Goal: Information Seeking & Learning: Check status

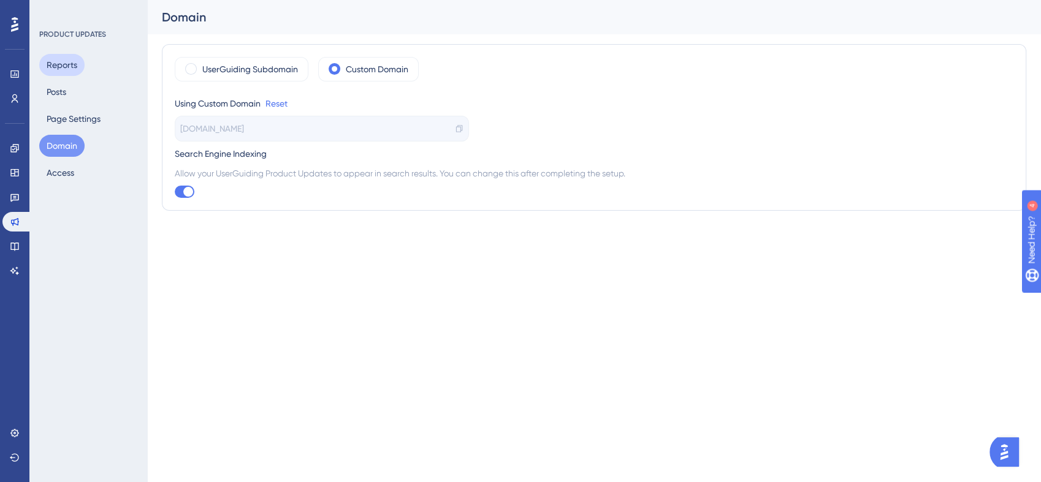
click at [70, 65] on button "Reports" at bounding box center [61, 65] width 45 height 22
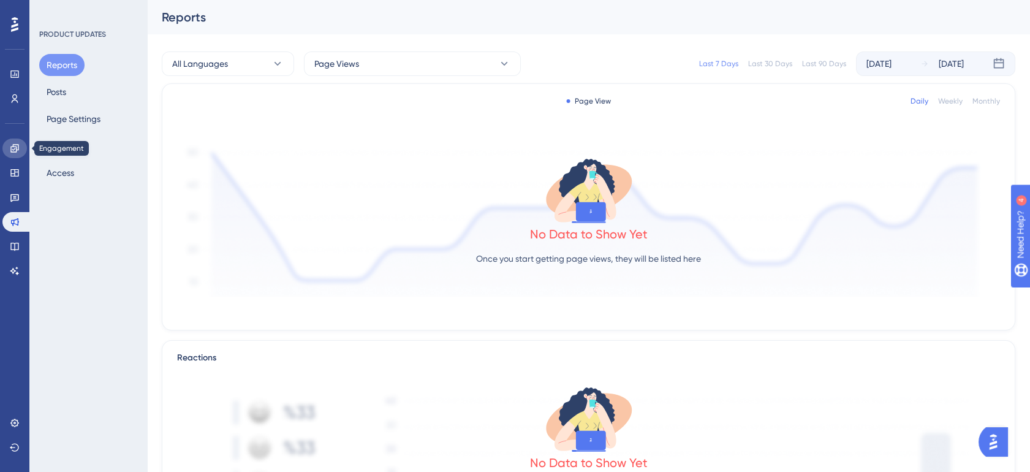
click at [7, 153] on link at bounding box center [14, 149] width 25 height 20
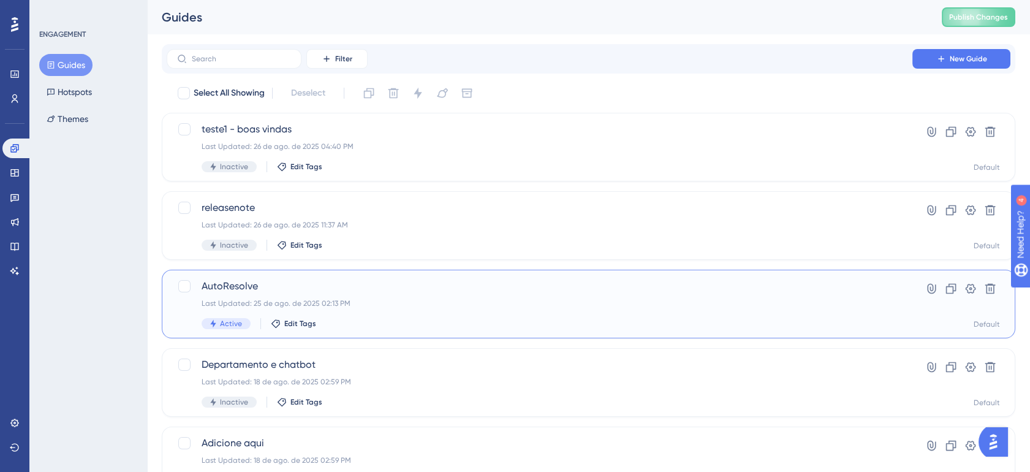
click at [506, 321] on div "Active Edit Tags" at bounding box center [540, 323] width 676 height 11
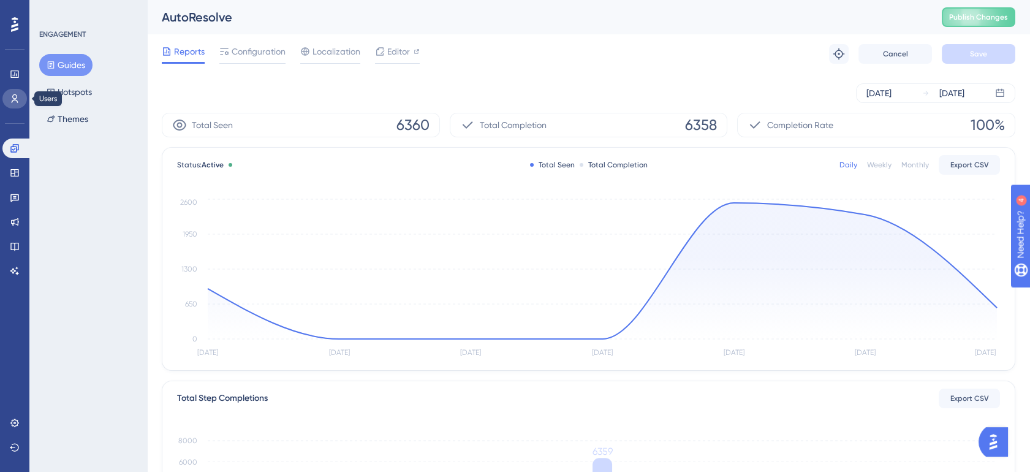
click at [19, 93] on link at bounding box center [14, 99] width 25 height 20
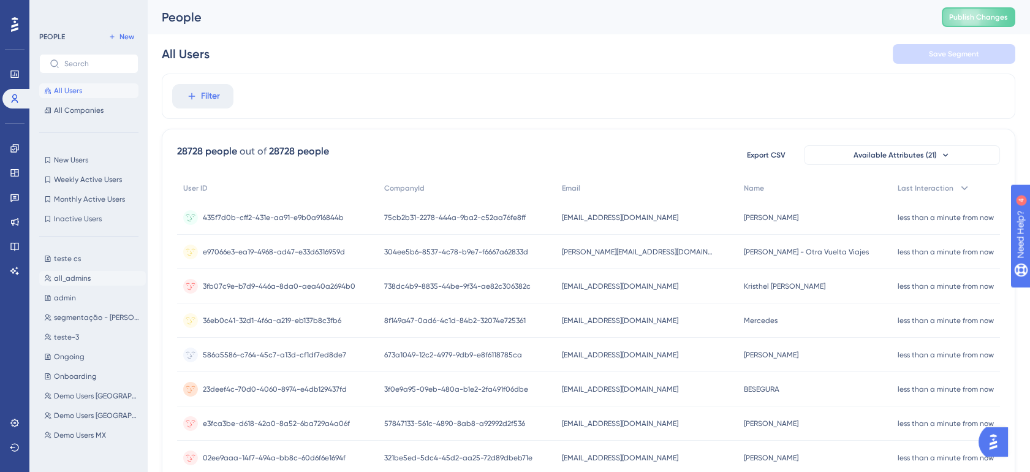
click at [80, 279] on span "all_admins" at bounding box center [72, 278] width 37 height 10
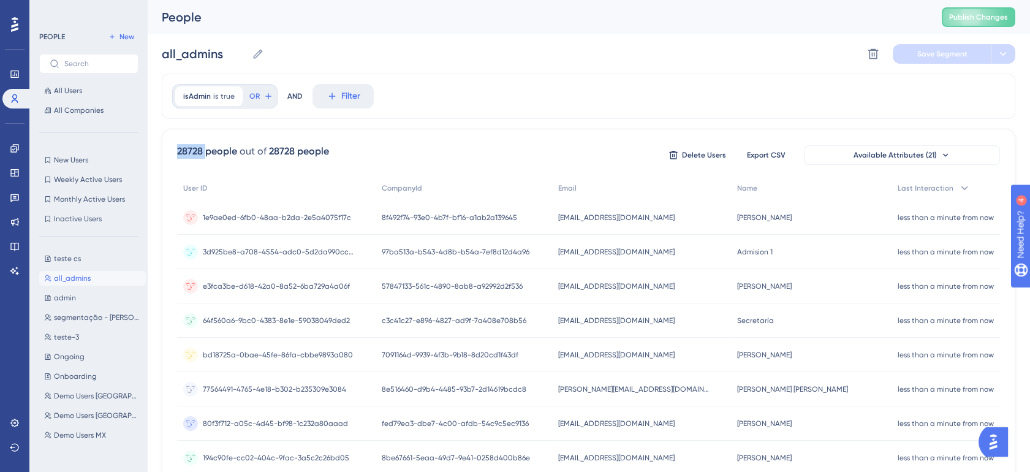
drag, startPoint x: 175, startPoint y: 148, endPoint x: 205, endPoint y: 150, distance: 29.5
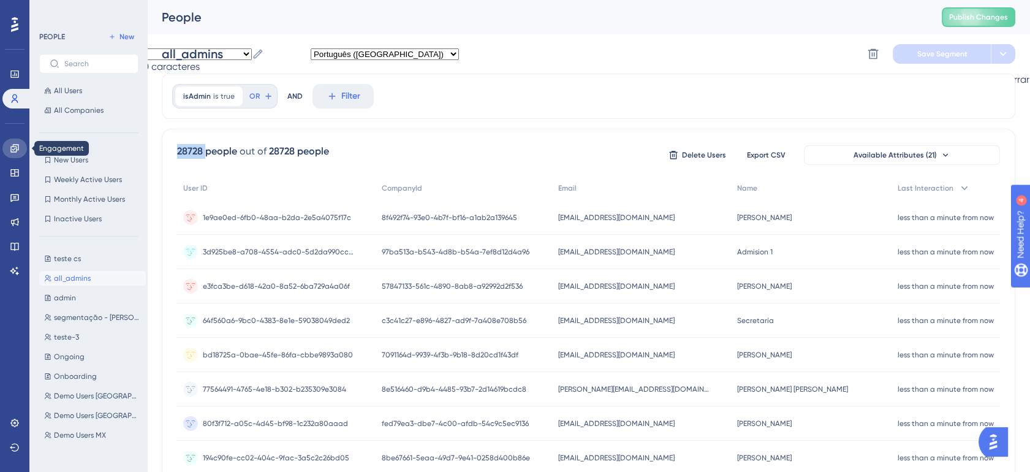
click at [13, 152] on icon at bounding box center [14, 148] width 8 height 8
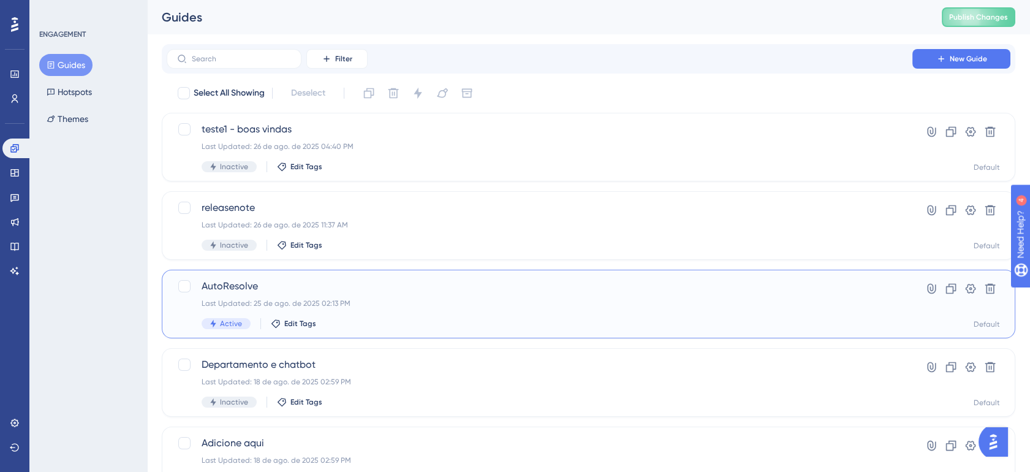
click at [484, 292] on span "AutoResolve" at bounding box center [540, 286] width 676 height 15
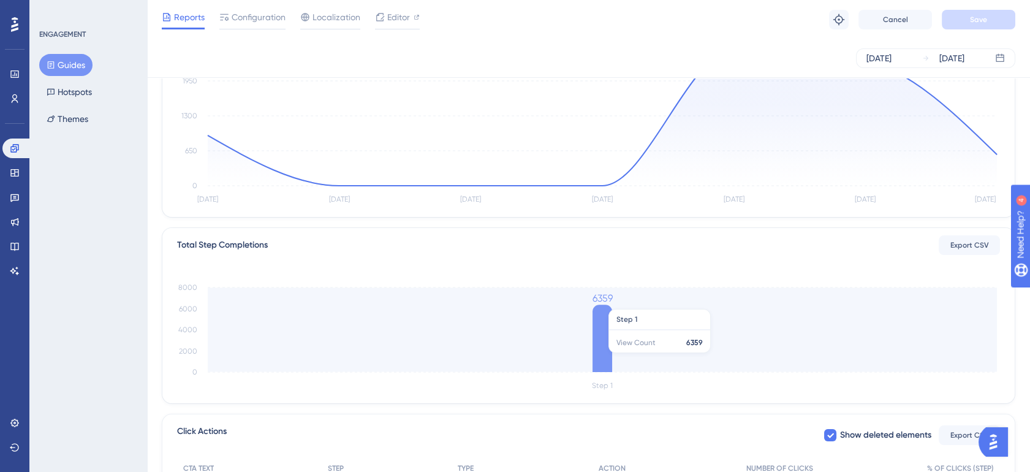
scroll to position [227, 0]
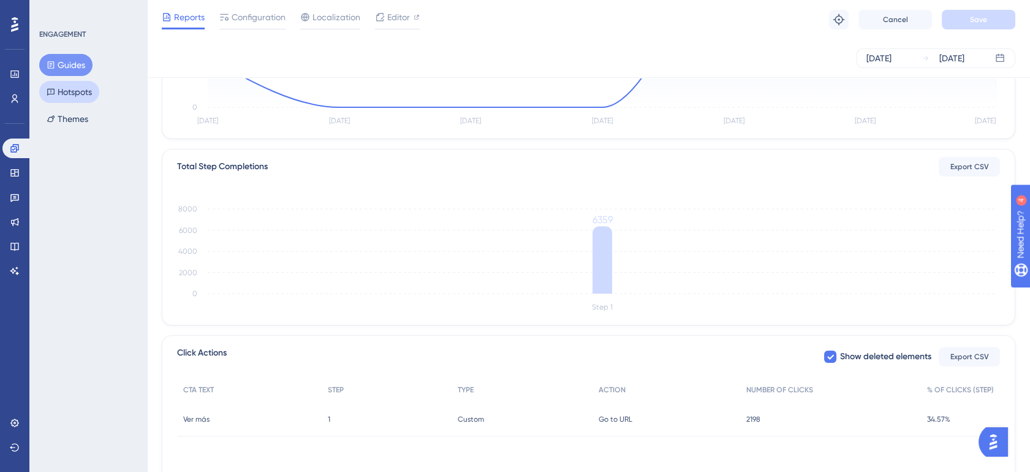
click at [78, 88] on button "Hotspots" at bounding box center [69, 92] width 60 height 22
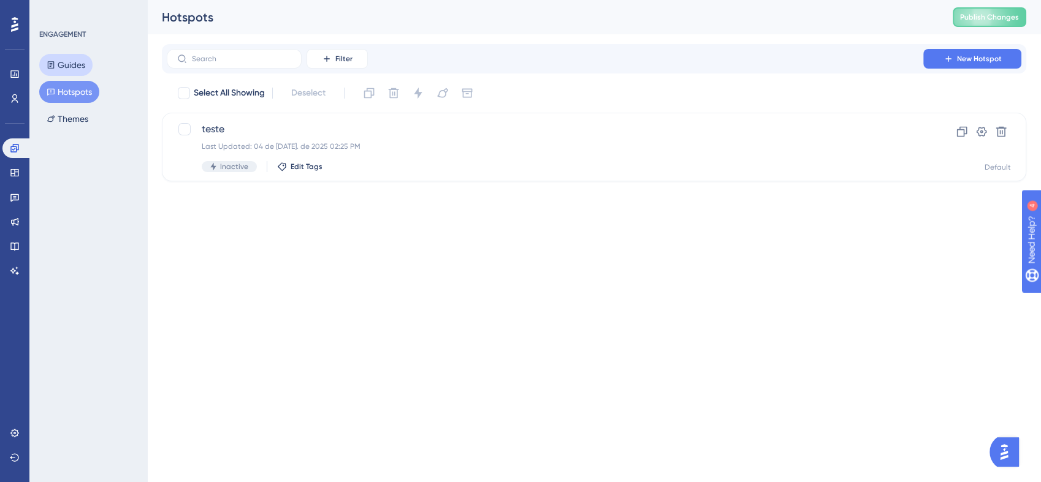
click at [83, 69] on button "Guides" at bounding box center [65, 65] width 53 height 22
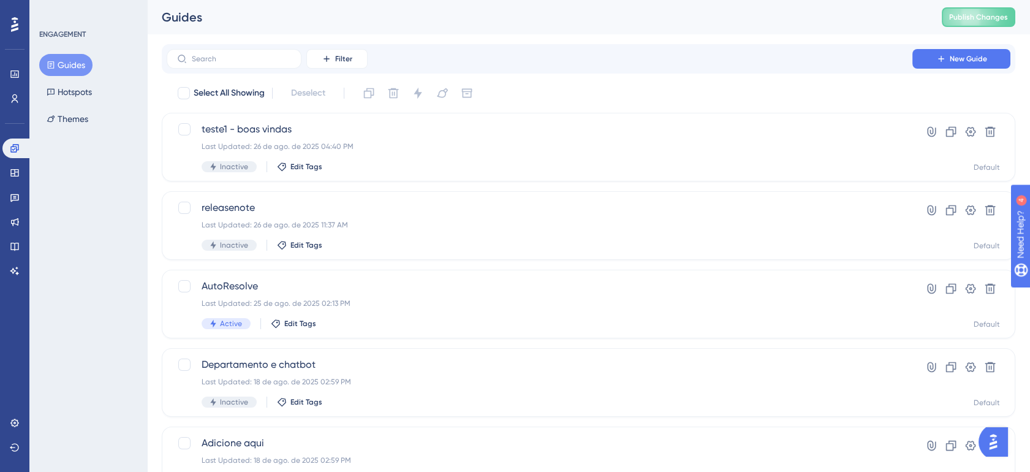
click at [58, 130] on div "ENGAGEMENT Guides Hotspots Themes" at bounding box center [88, 236] width 118 height 472
click at [11, 168] on icon at bounding box center [15, 173] width 10 height 10
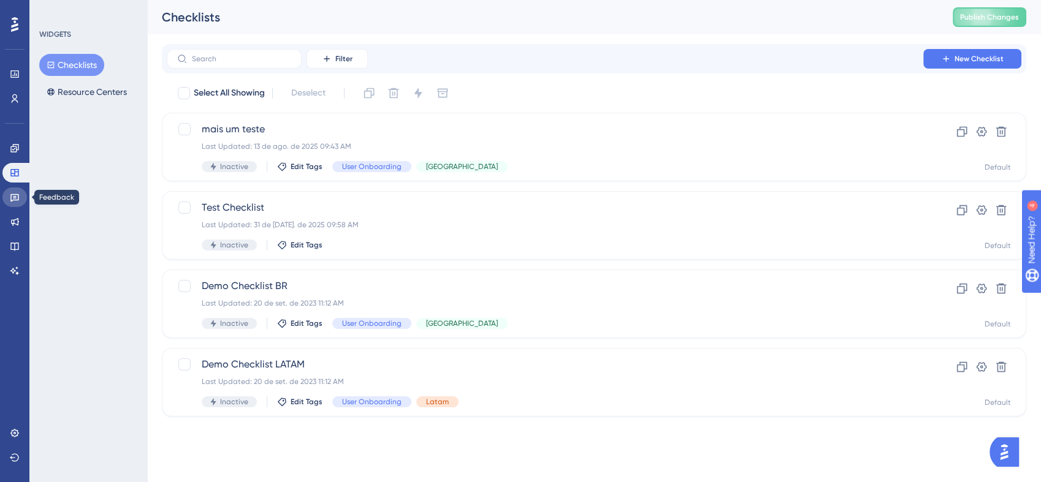
click at [17, 202] on link at bounding box center [14, 198] width 25 height 20
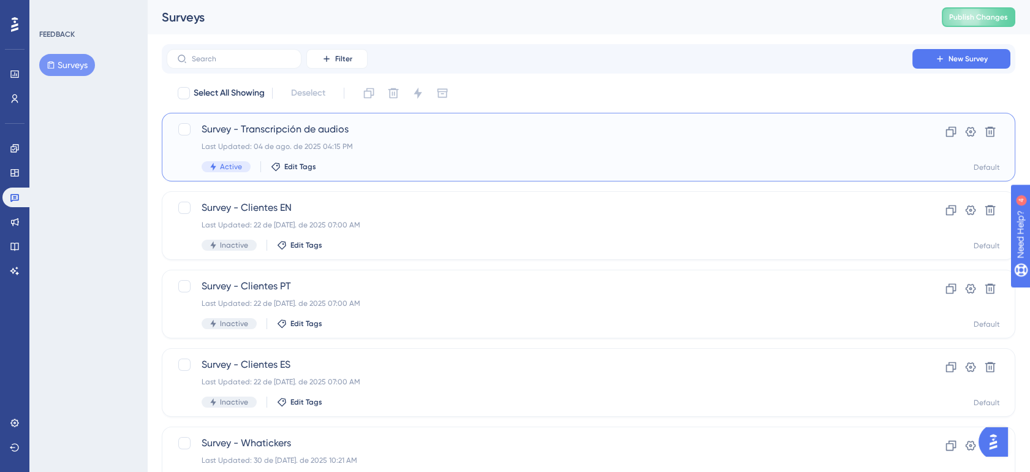
click at [502, 131] on span "Survey - Transcripción de audios" at bounding box center [540, 129] width 676 height 15
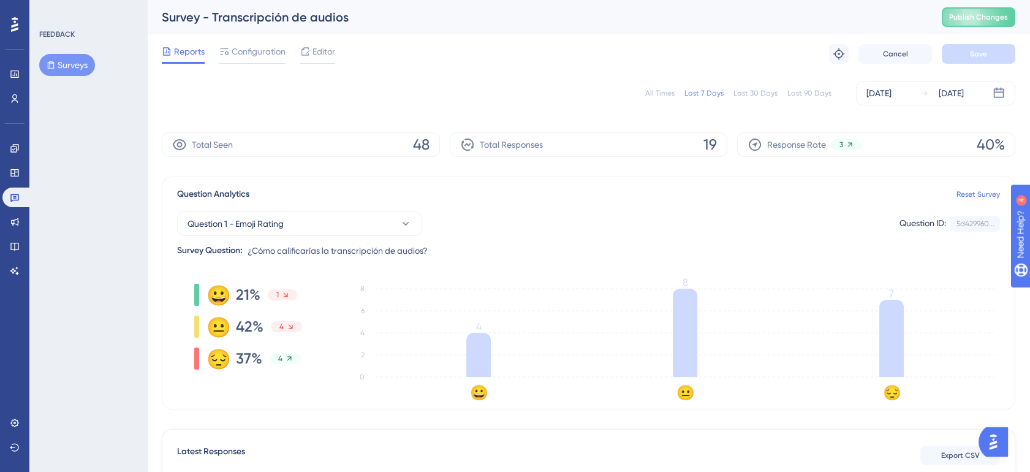
click at [661, 88] on div "All Times" at bounding box center [659, 93] width 29 height 10
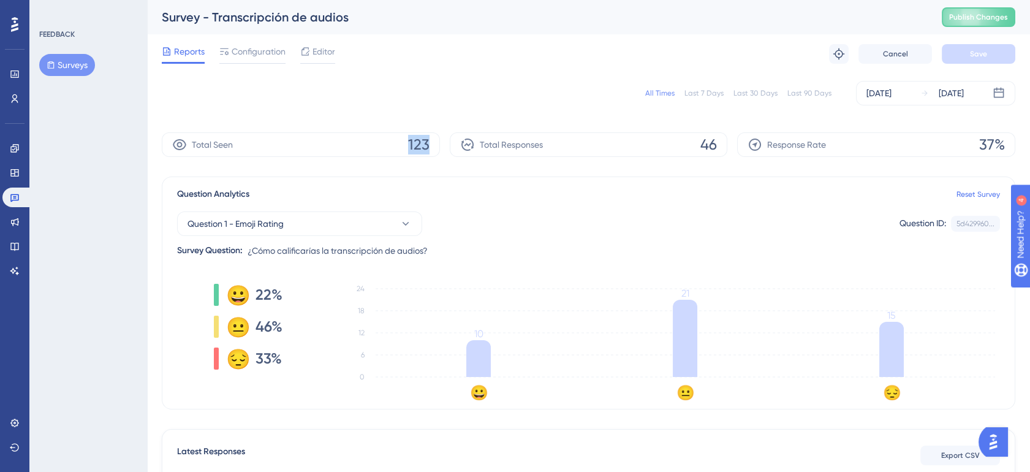
drag, startPoint x: 403, startPoint y: 144, endPoint x: 449, endPoint y: 147, distance: 46.1
click at [449, 147] on div "Total Seen 123 Total Responses 46 Response Rate 37%" at bounding box center [589, 144] width 854 height 25
drag, startPoint x: 449, startPoint y: 147, endPoint x: 362, endPoint y: 153, distance: 87.2
click at [362, 153] on div "Total Seen 123" at bounding box center [301, 144] width 278 height 25
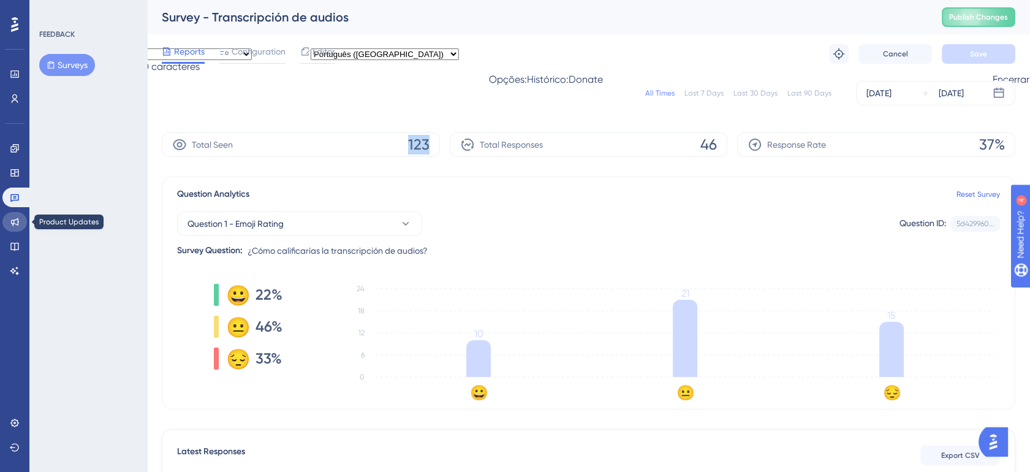
click at [13, 221] on icon at bounding box center [15, 222] width 10 height 10
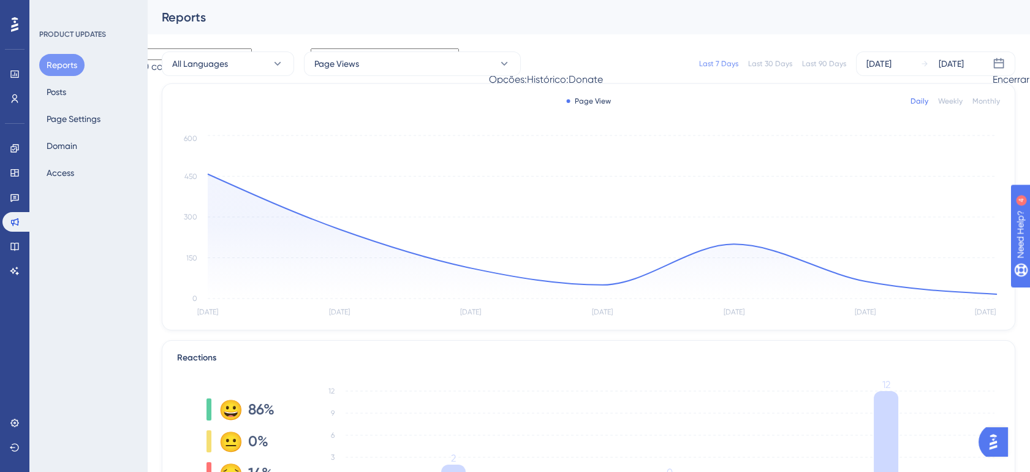
click at [773, 64] on div "Last 30 Days" at bounding box center [770, 64] width 44 height 10
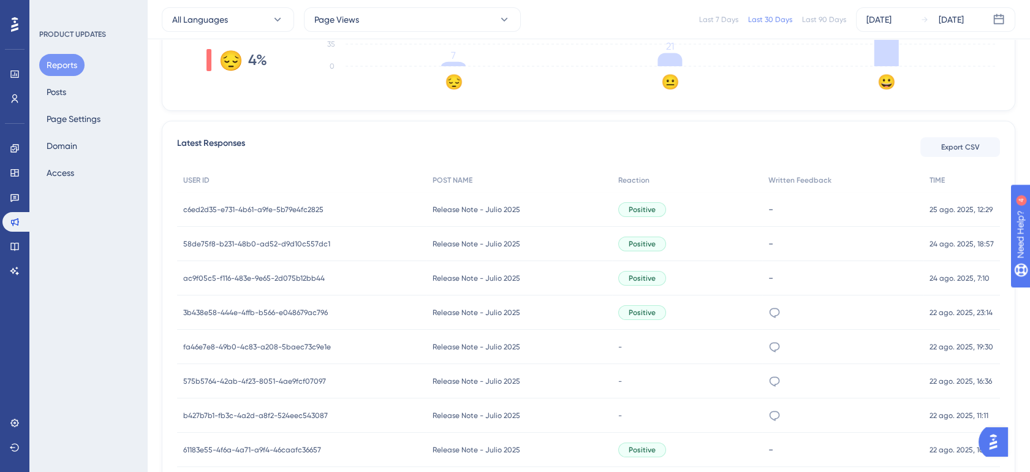
scroll to position [454, 0]
